Goal: Task Accomplishment & Management: Complete application form

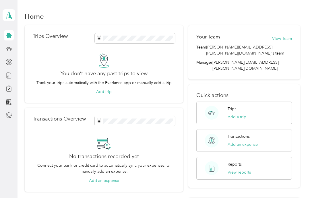
click at [9, 50] on icon at bounding box center [9, 48] width 6 height 3
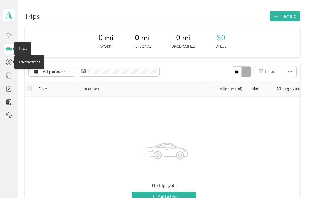
click at [8, 61] on icon at bounding box center [9, 62] width 6 height 6
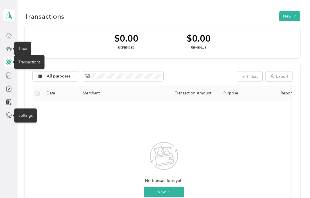
click at [10, 112] on icon at bounding box center [9, 115] width 6 height 6
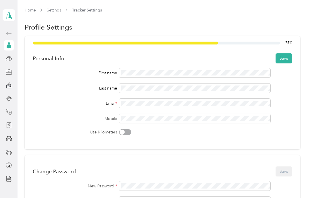
click at [286, 59] on button "Save" at bounding box center [283, 58] width 17 height 10
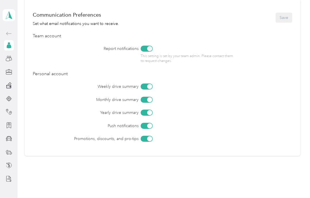
scroll to position [242, 0]
click at [7, 59] on icon at bounding box center [9, 58] width 6 height 6
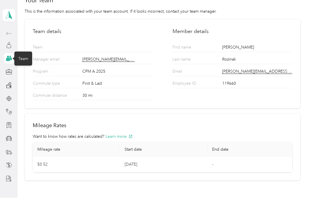
scroll to position [15, 0]
click at [9, 69] on icon at bounding box center [9, 72] width 6 height 6
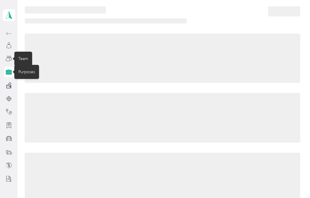
scroll to position [6, 0]
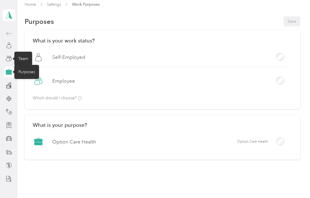
click at [2, 71] on aside "[PERSON_NAME] Personal dashboard" at bounding box center [9, 99] width 18 height 198
click at [4, 80] on div at bounding box center [9, 85] width 10 height 10
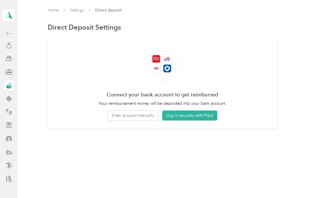
click at [199, 113] on button "Log in securely with Plaid" at bounding box center [189, 115] width 55 height 10
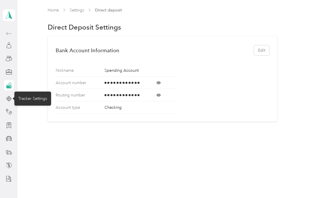
click at [11, 96] on icon at bounding box center [9, 99] width 6 height 6
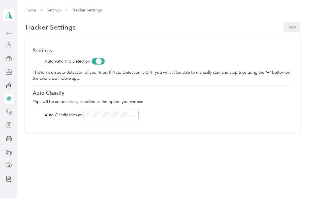
click at [11, 99] on icon at bounding box center [9, 99] width 6 height 6
click at [11, 138] on icon at bounding box center [9, 138] width 6 height 5
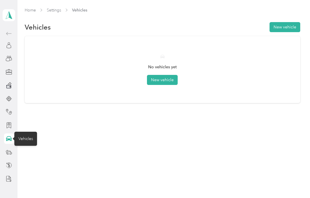
click at [164, 78] on button "New vehicle" at bounding box center [162, 80] width 31 height 10
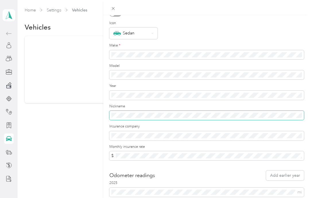
scroll to position [24, 0]
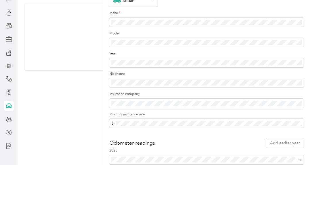
click at [81, 133] on div "New Vehicle Save Primary vehicle Icon Sedan Make * Model Year Nickname Insuranc…" at bounding box center [155, 99] width 310 height 198
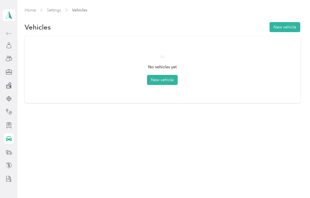
click at [167, 79] on button "New vehicle" at bounding box center [162, 80] width 31 height 10
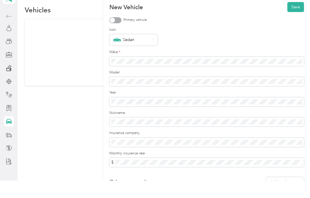
click at [138, 107] on div "Year" at bounding box center [206, 115] width 195 height 16
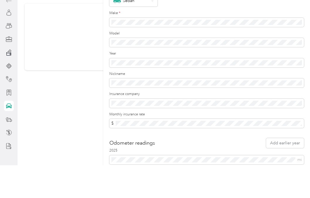
click at [247, 171] on div "Odometer readings Add earlier year" at bounding box center [206, 176] width 195 height 10
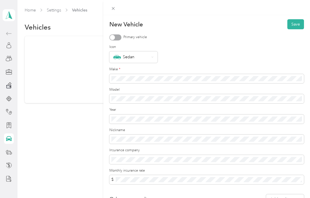
scroll to position [0, 0]
click at [296, 24] on button "Save" at bounding box center [295, 24] width 17 height 10
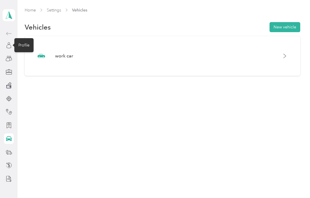
click at [8, 47] on icon at bounding box center [9, 45] width 6 height 6
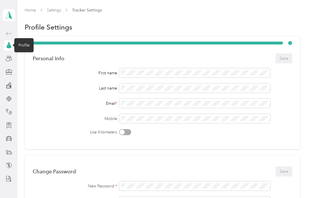
click at [31, 10] on link "Home" at bounding box center [30, 10] width 11 height 5
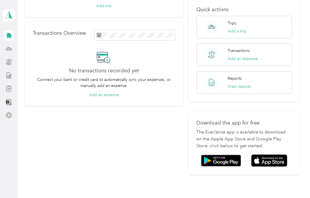
scroll to position [86, 0]
click at [11, 88] on icon at bounding box center [9, 89] width 6 height 6
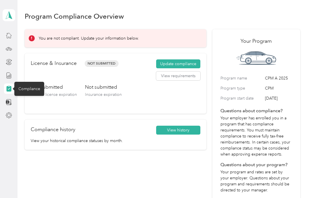
click at [189, 59] on button "Update compliance" at bounding box center [178, 63] width 44 height 9
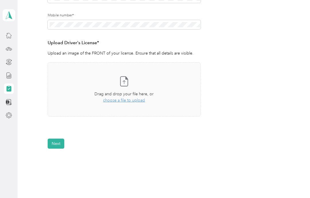
scroll to position [128, 0]
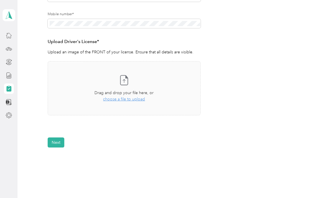
click at [139, 95] on div "Drag and drop your file here, or choose a file to upload" at bounding box center [123, 96] width 59 height 13
click at [143, 99] on span "choose a file to upload" at bounding box center [124, 99] width 42 height 5
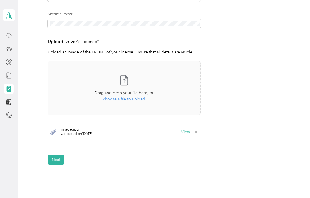
click at [56, 157] on button "Next" at bounding box center [56, 160] width 17 height 10
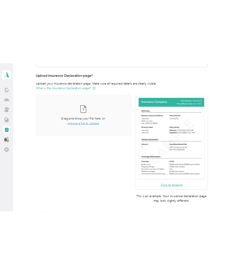
scroll to position [121, 0]
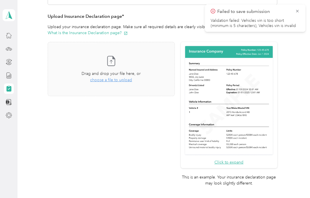
click at [127, 82] on div "Drag and drop your file here, or choose a file to upload" at bounding box center [110, 77] width 59 height 13
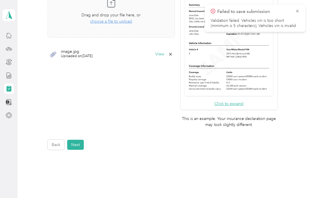
scroll to position [180, 0]
click at [77, 140] on button "Next" at bounding box center [75, 145] width 17 height 10
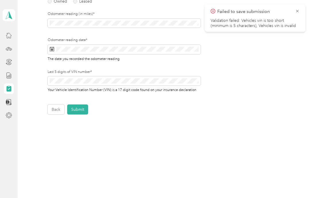
scroll to position [75, 0]
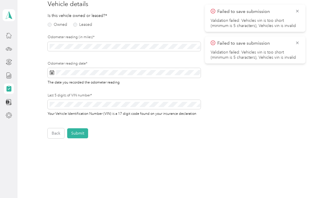
click at [52, 135] on button "Back" at bounding box center [56, 133] width 17 height 10
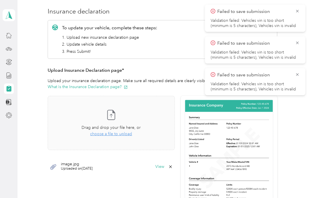
scroll to position [67, 0]
click at [300, 7] on div "Failed to save submission Validation failed: Vehicles vin is too short (minimum…" at bounding box center [255, 18] width 100 height 27
click at [298, 12] on icon at bounding box center [297, 11] width 5 height 5
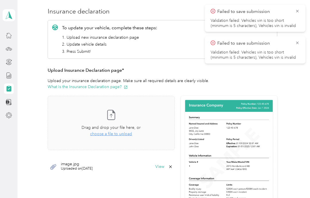
click at [298, 9] on icon at bounding box center [297, 11] width 5 height 5
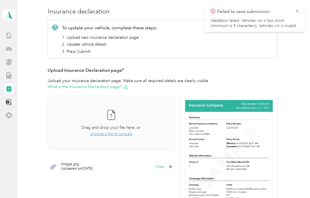
click at [299, 11] on icon at bounding box center [297, 11] width 5 height 5
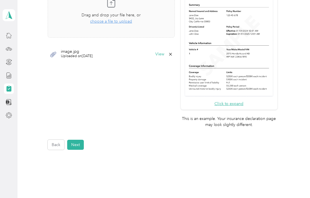
scroll to position [180, 0]
click at [78, 140] on button "Next" at bounding box center [75, 145] width 17 height 10
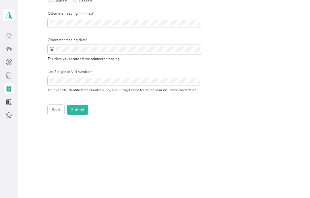
scroll to position [75, 0]
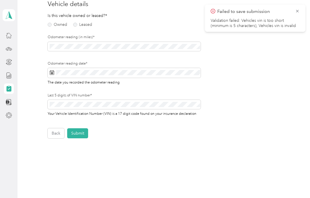
click at [64, 26] on label "Owned" at bounding box center [58, 25] width 20 height 4
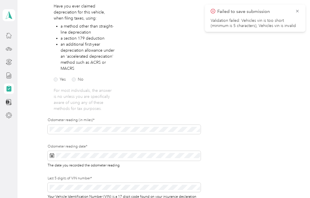
scroll to position [104, 0]
click at [76, 79] on label "No" at bounding box center [78, 79] width 12 height 4
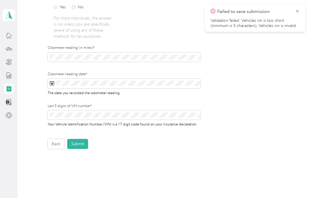
scroll to position [177, 0]
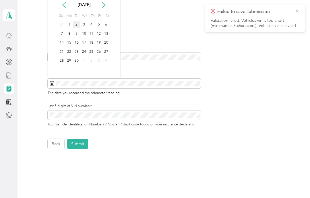
click at [77, 23] on div "2" at bounding box center [76, 24] width 7 height 7
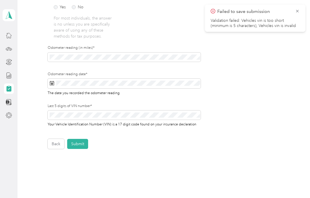
click at [77, 145] on button "Submit" at bounding box center [77, 144] width 21 height 10
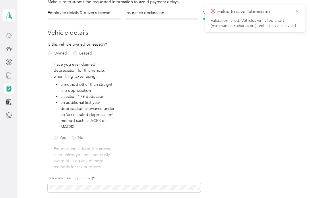
scroll to position [7, 0]
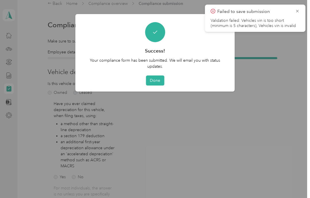
click at [157, 78] on button "Done" at bounding box center [155, 80] width 18 height 10
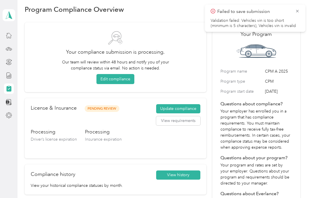
click at [298, 10] on icon at bounding box center [297, 11] width 5 height 5
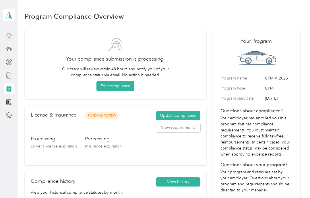
click at [4, 61] on div at bounding box center [9, 62] width 10 height 10
